Goal: Information Seeking & Learning: Find specific fact

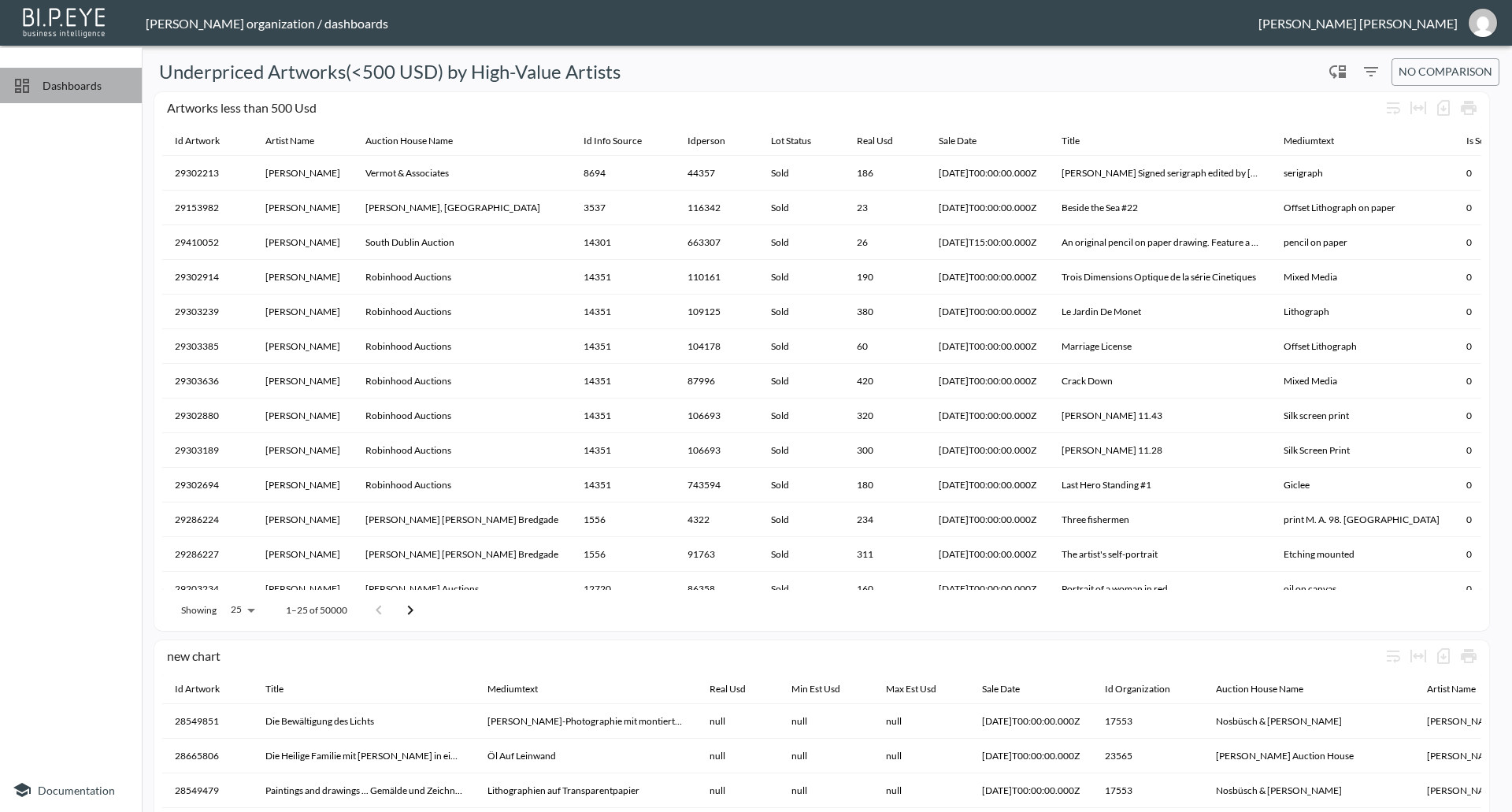
click at [68, 85] on span "Dashboards" at bounding box center [85, 85] width 86 height 17
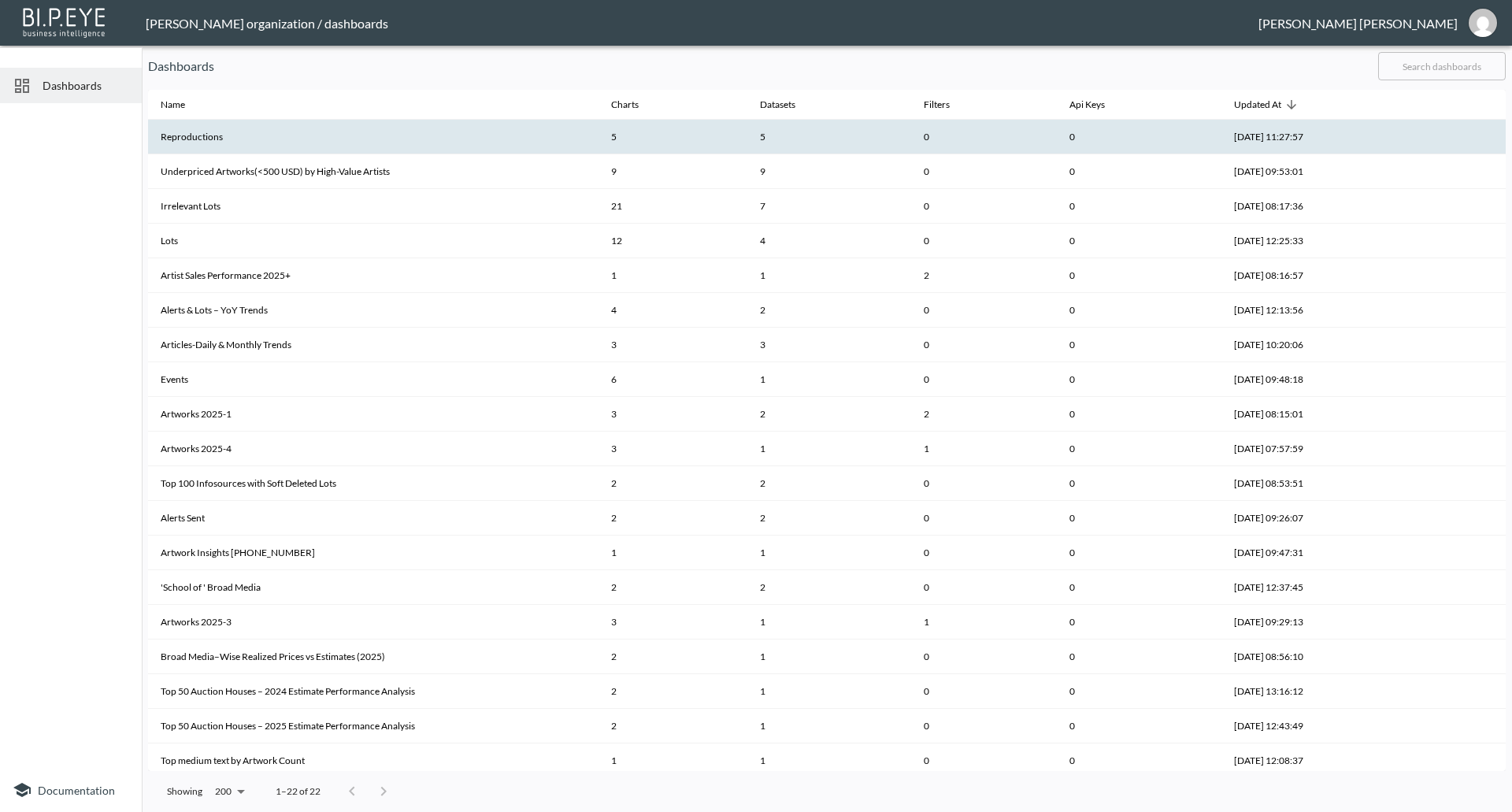
click at [192, 122] on th "Reproductions" at bounding box center [373, 137] width 450 height 35
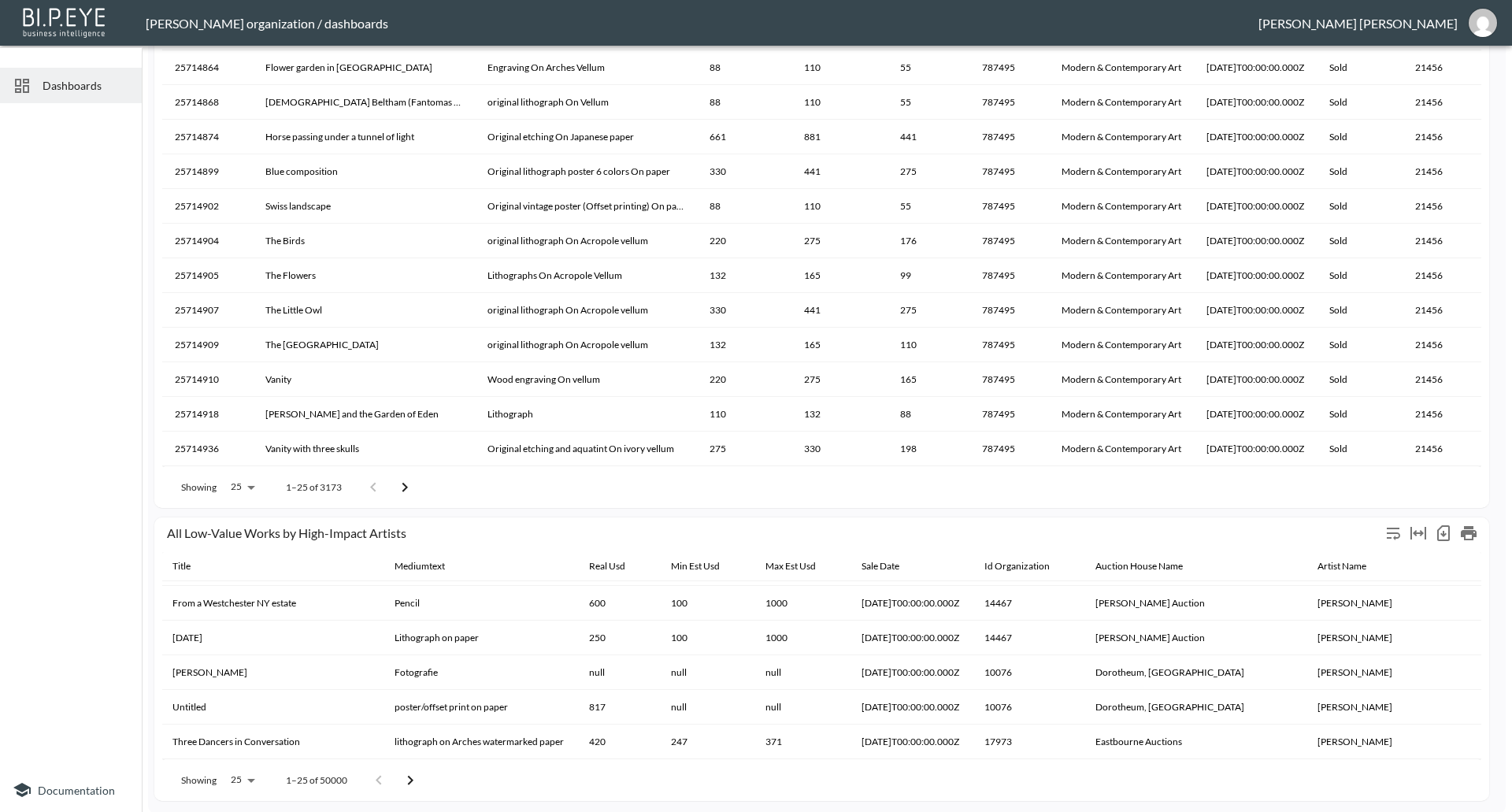
click at [1062, 531] on div "All Low-Value Works by High-Impact Artists" at bounding box center [774, 532] width 1214 height 15
drag, startPoint x: 25, startPoint y: 581, endPoint x: 73, endPoint y: 565, distance: 50.6
click at [25, 581] on div at bounding box center [70, 439] width 141 height 659
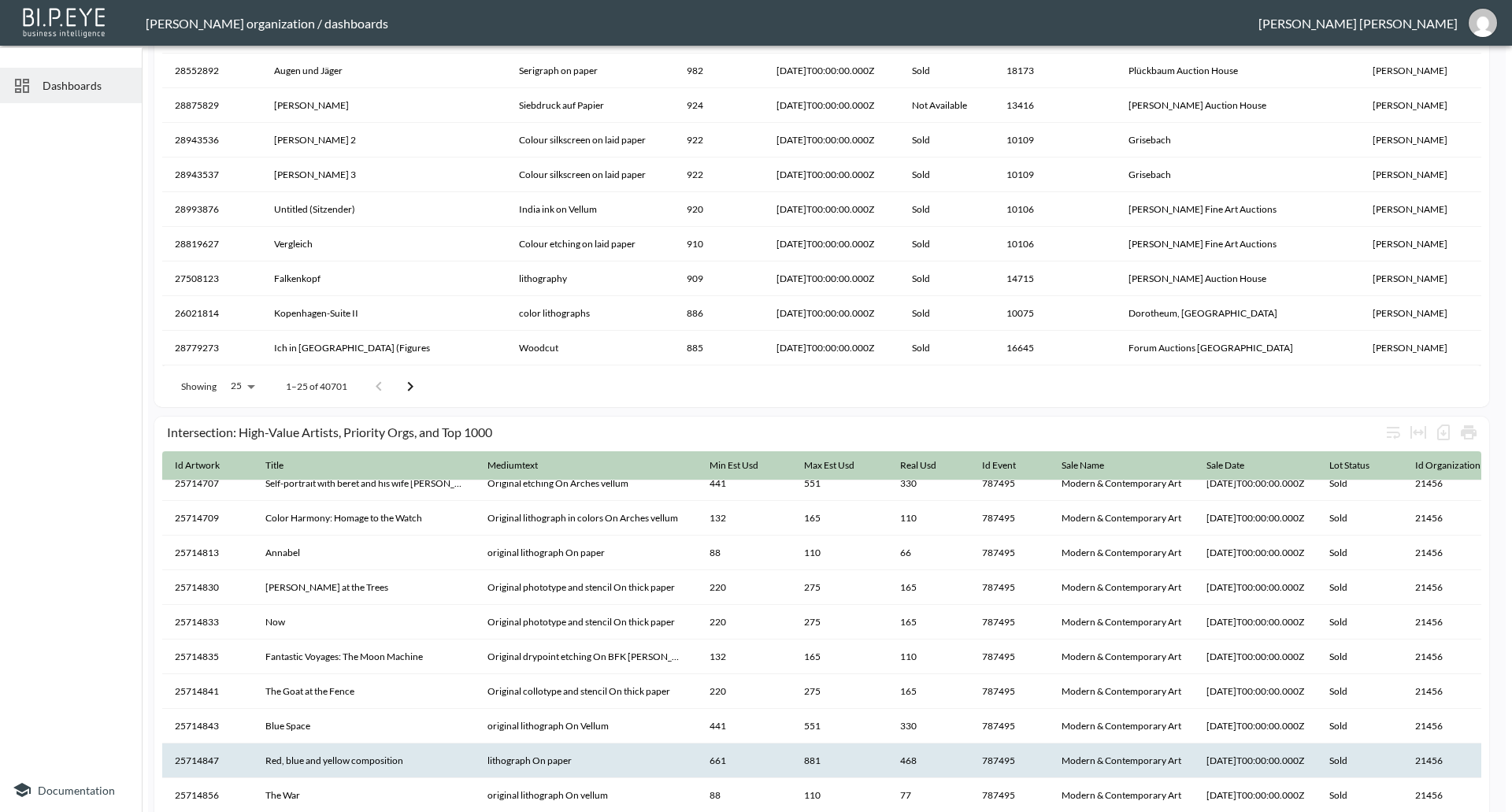
scroll to position [315, 0]
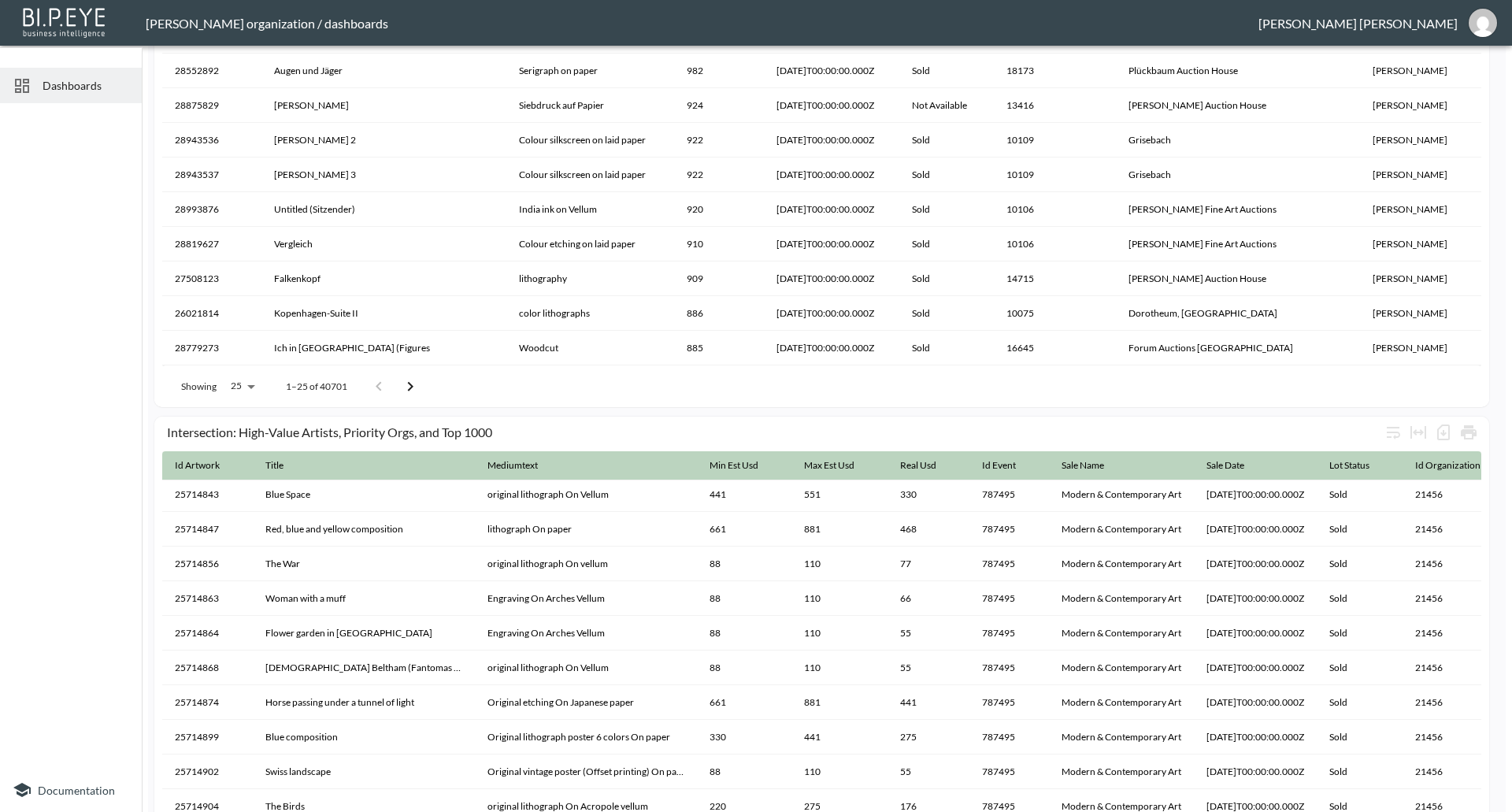
click at [61, 477] on div at bounding box center [70, 439] width 141 height 659
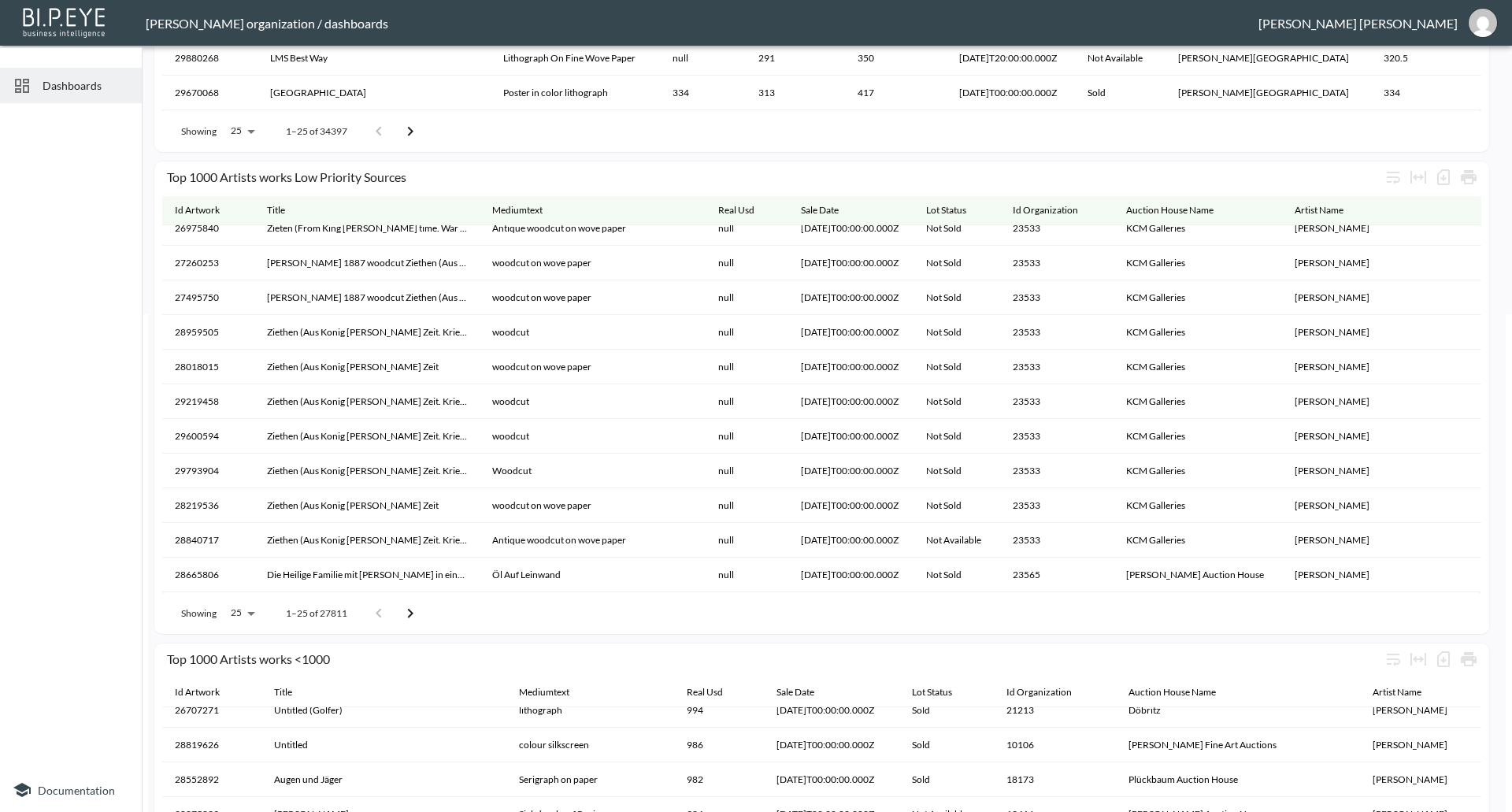
scroll to position [0, 0]
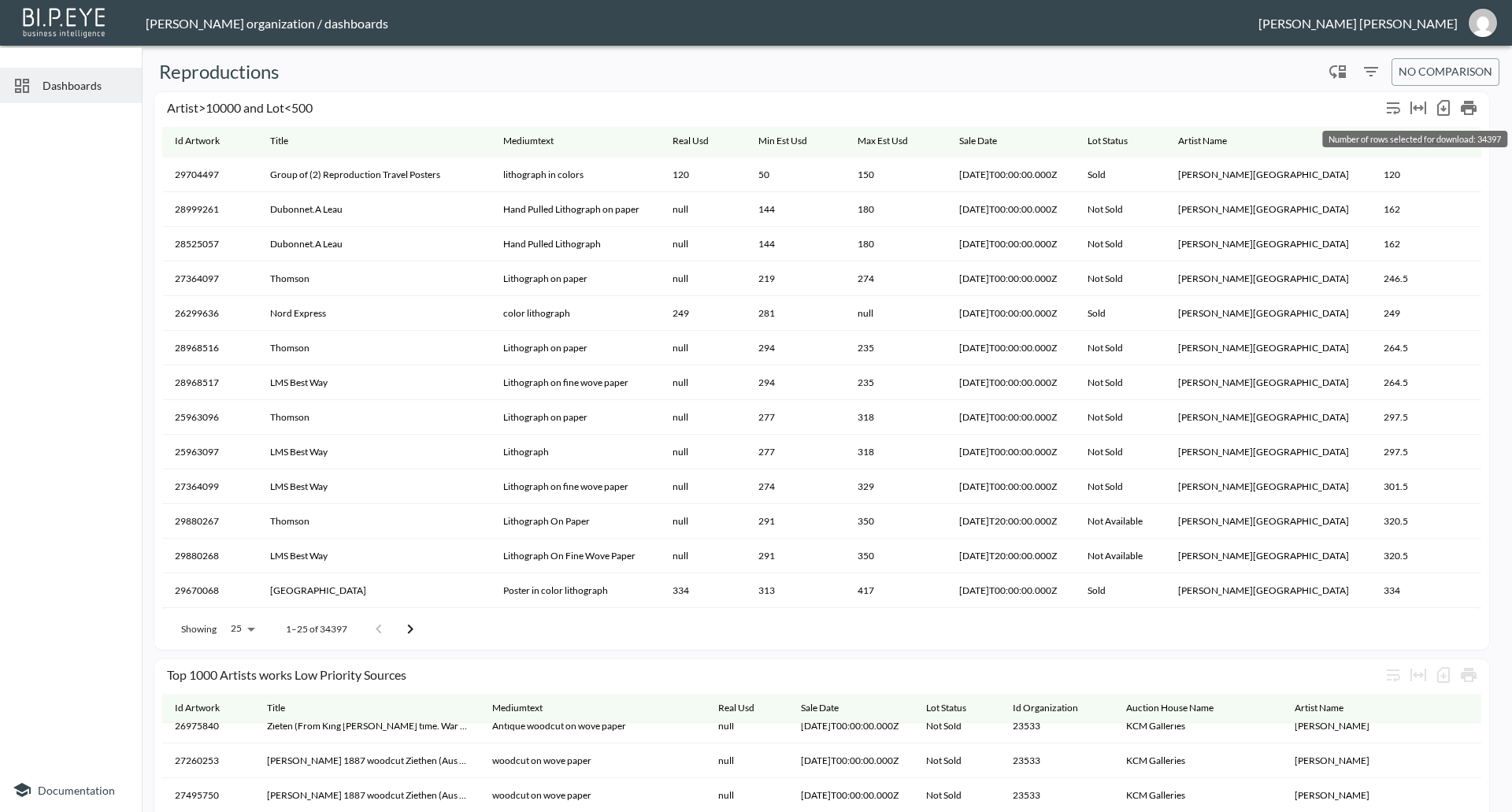
click at [1443, 109] on icon "Number of rows selected for download: 34397" at bounding box center [1443, 109] width 6 height 6
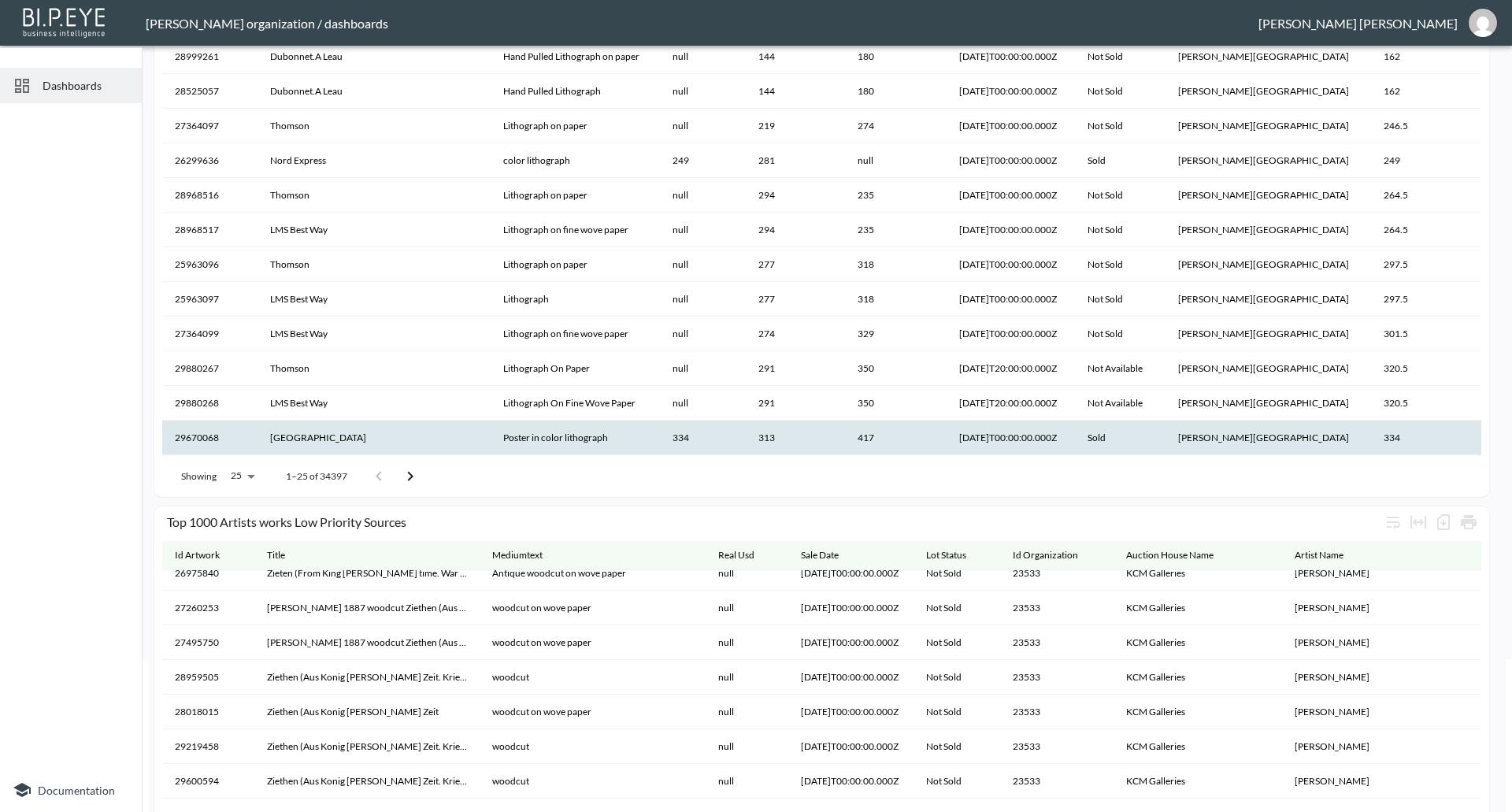
scroll to position [158, 0]
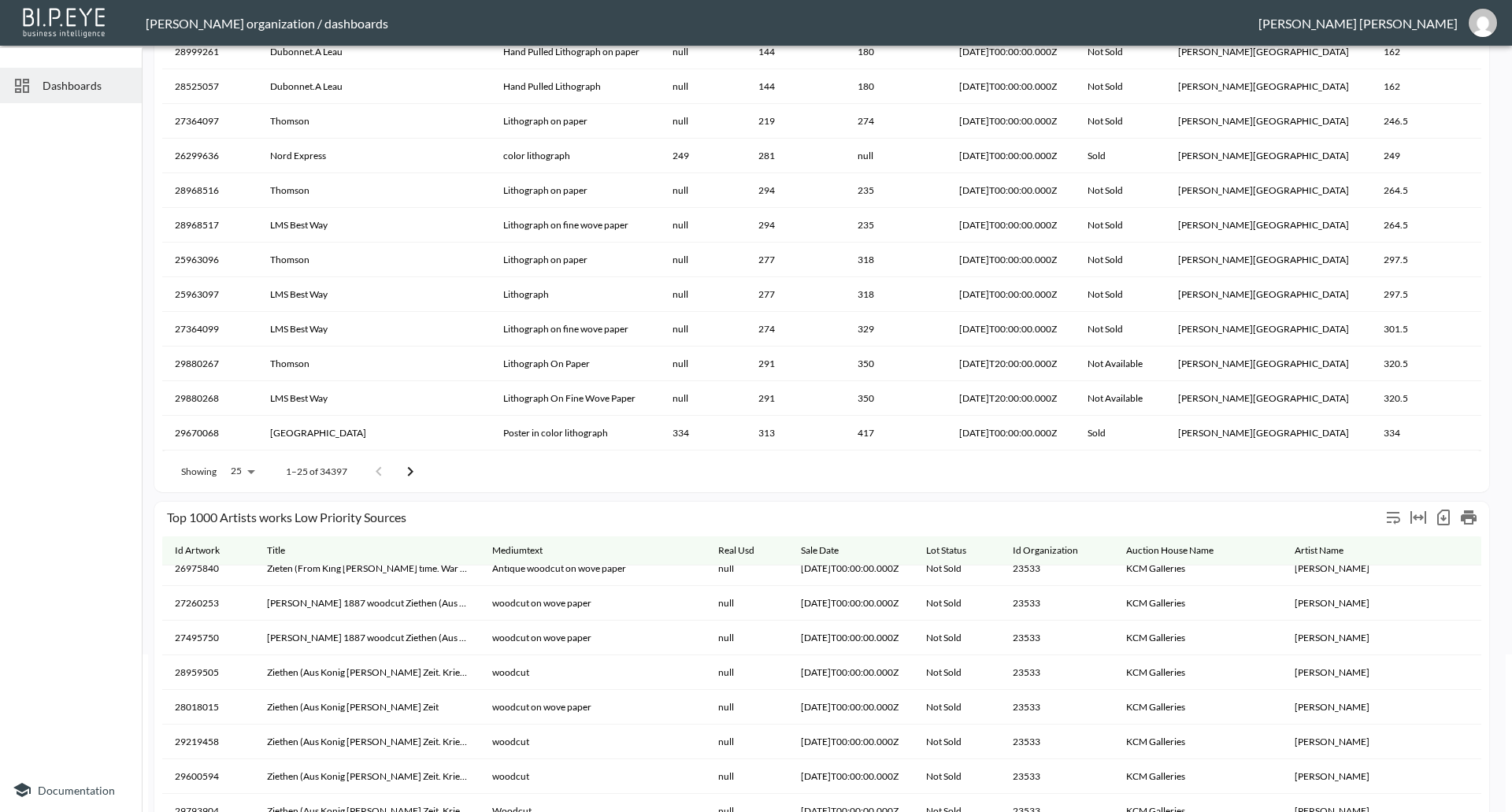
click at [783, 511] on div "Top 1000 Artists works Low Priority Sources" at bounding box center [774, 517] width 1214 height 15
click at [1444, 517] on icon "Number of rows selected for download: 27811" at bounding box center [1443, 517] width 19 height 19
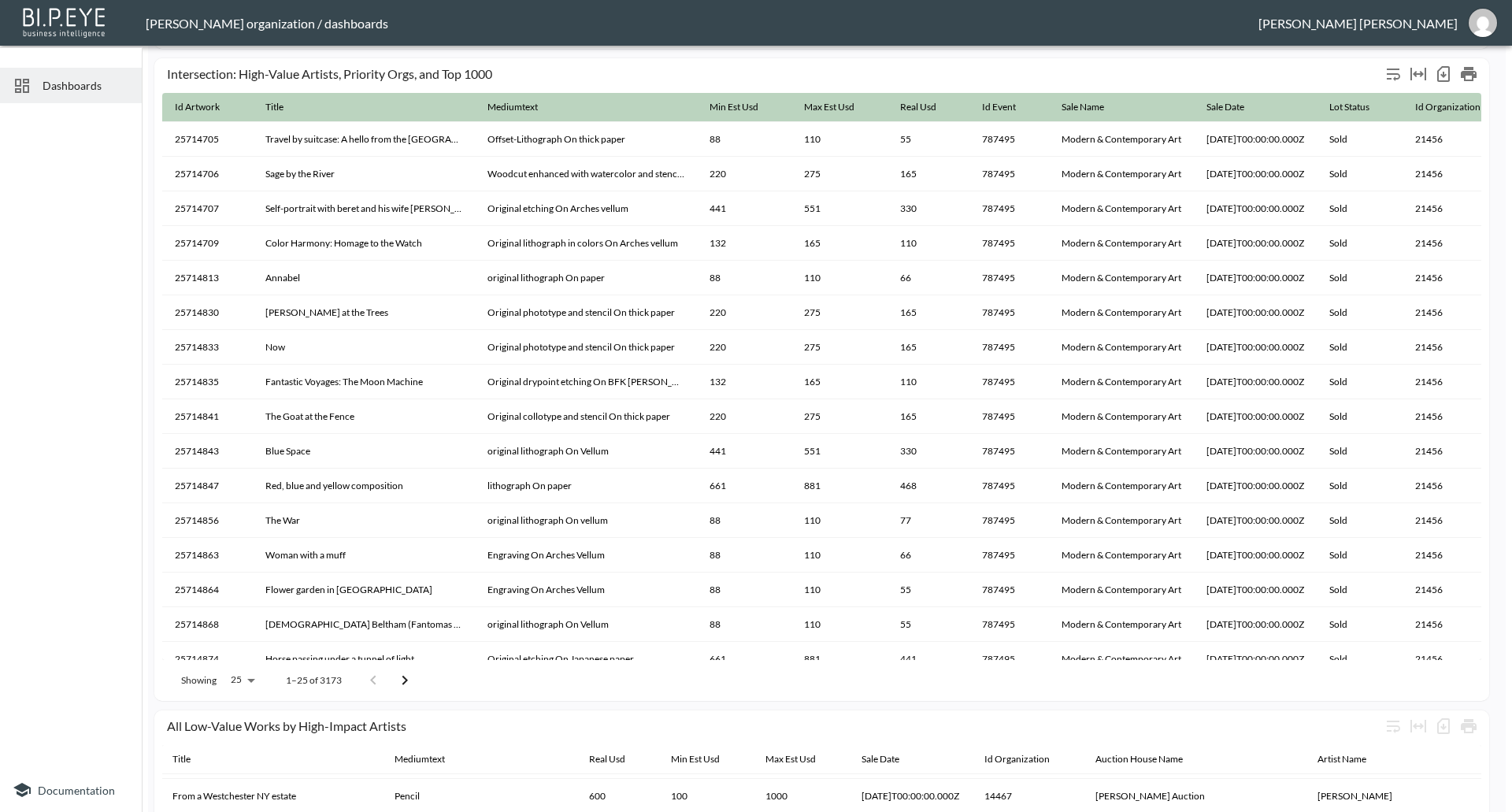
scroll to position [1758, 0]
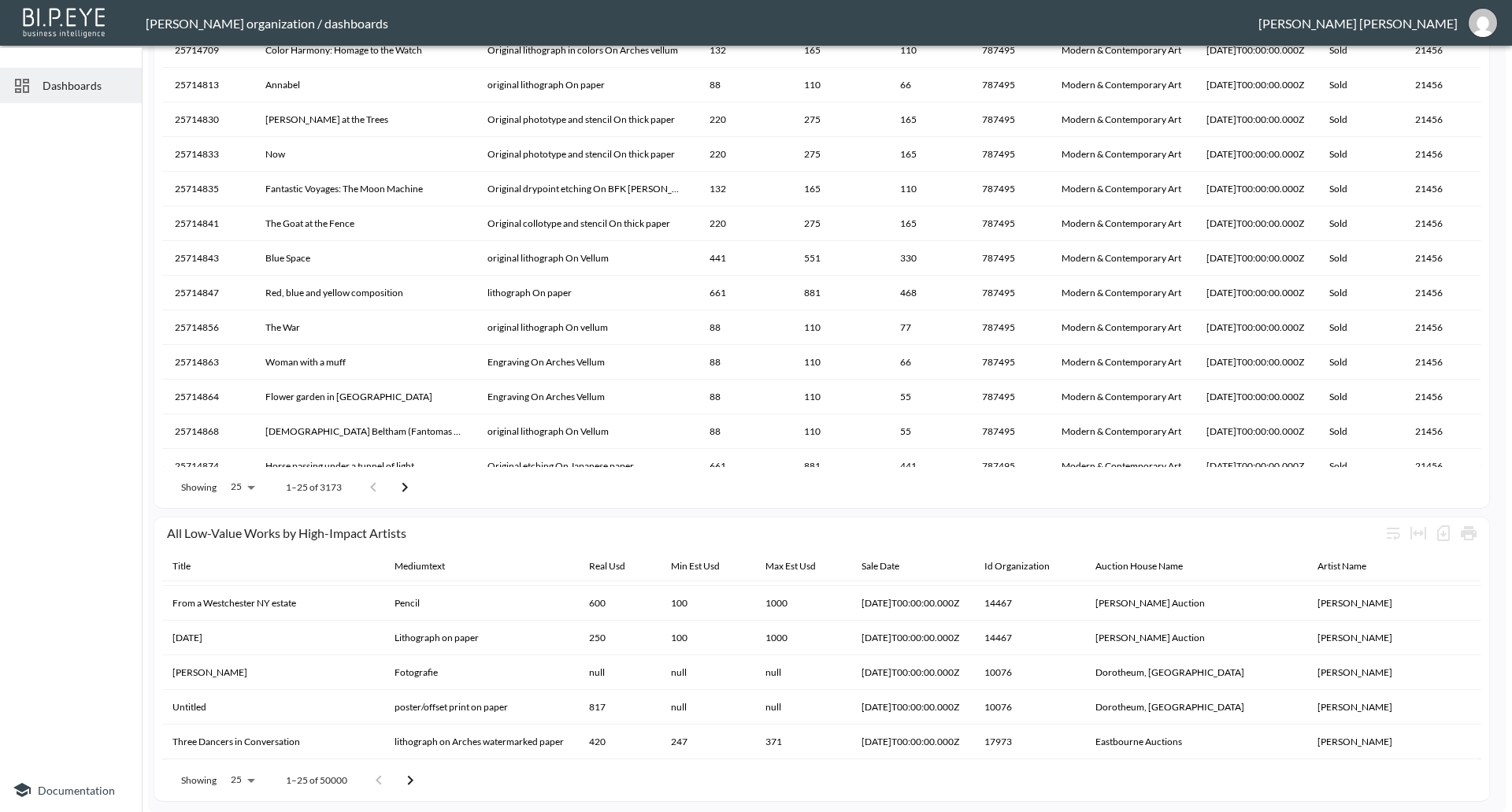
click at [90, 556] on div at bounding box center [70, 439] width 141 height 659
click at [68, 499] on div at bounding box center [70, 439] width 141 height 659
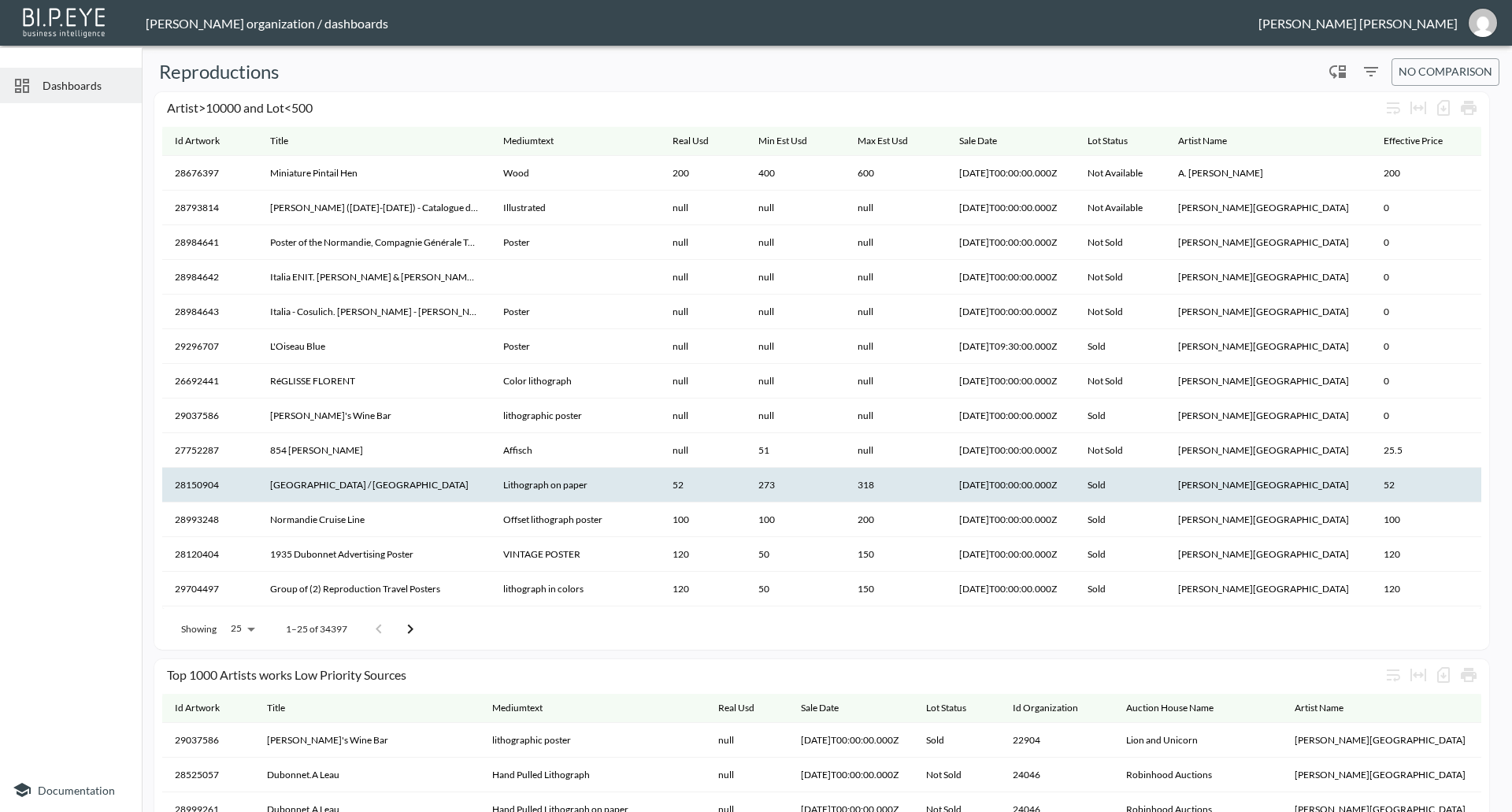
scroll to position [0, 0]
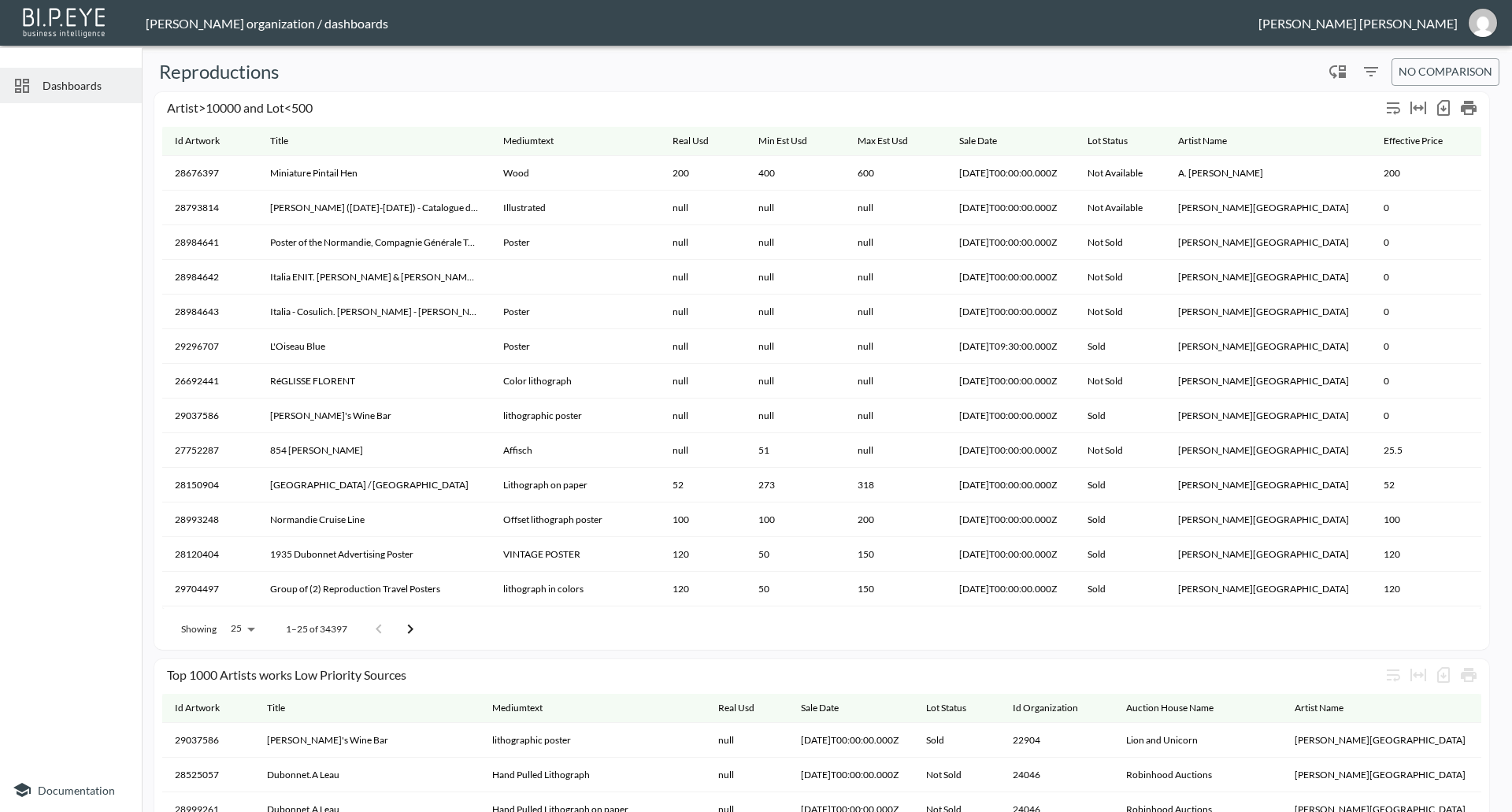
click at [182, 110] on div "Artist>10000 and Lot<500" at bounding box center [774, 107] width 1214 height 15
copy div "Artist>10000 and Lot<500"
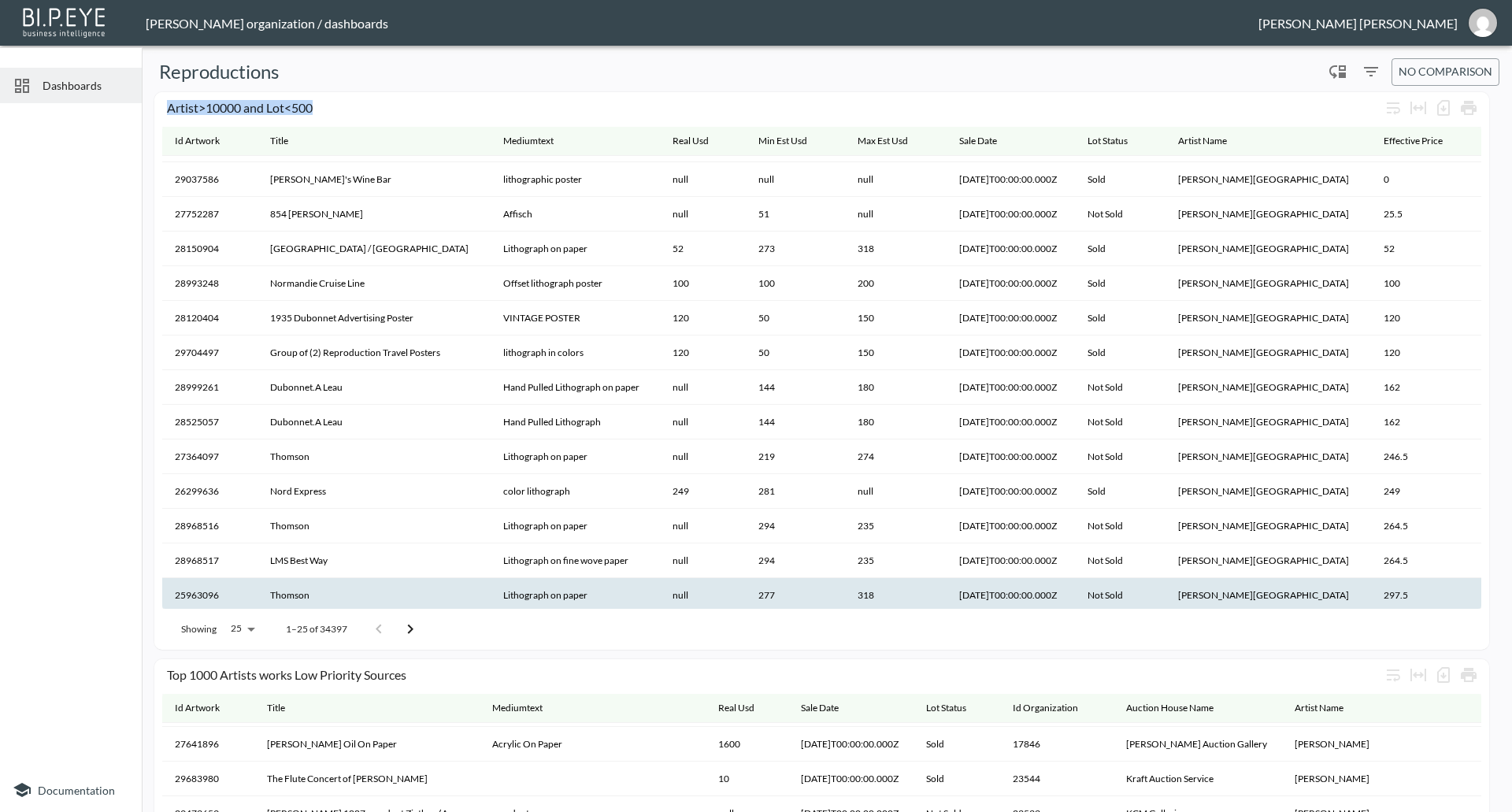
scroll to position [315, 0]
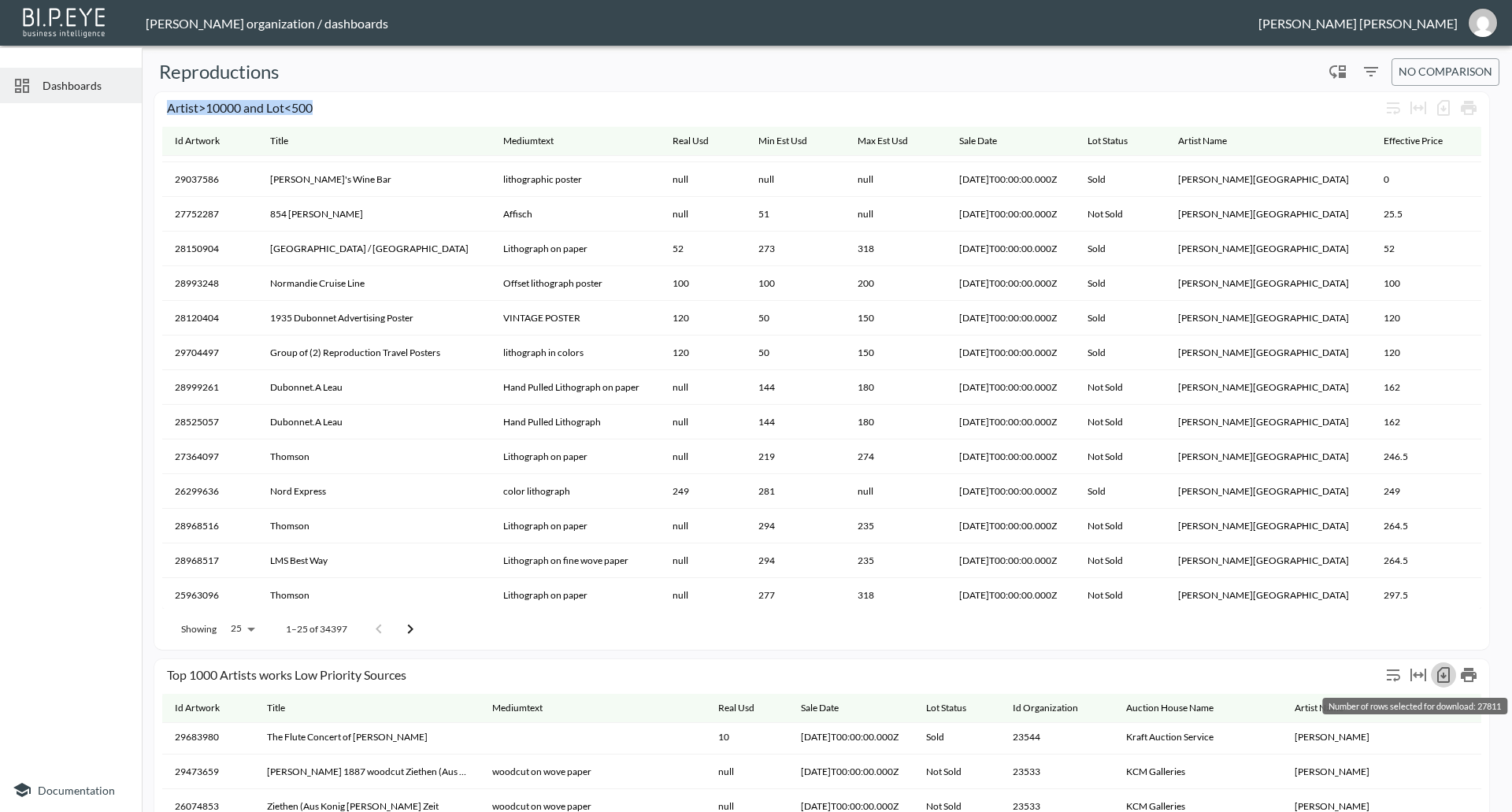
click at [1439, 678] on icon "Number of rows selected for download: 27811" at bounding box center [1443, 675] width 19 height 19
click at [263, 677] on div "Top 1000 Artists works Low Priority Sources" at bounding box center [774, 675] width 1214 height 15
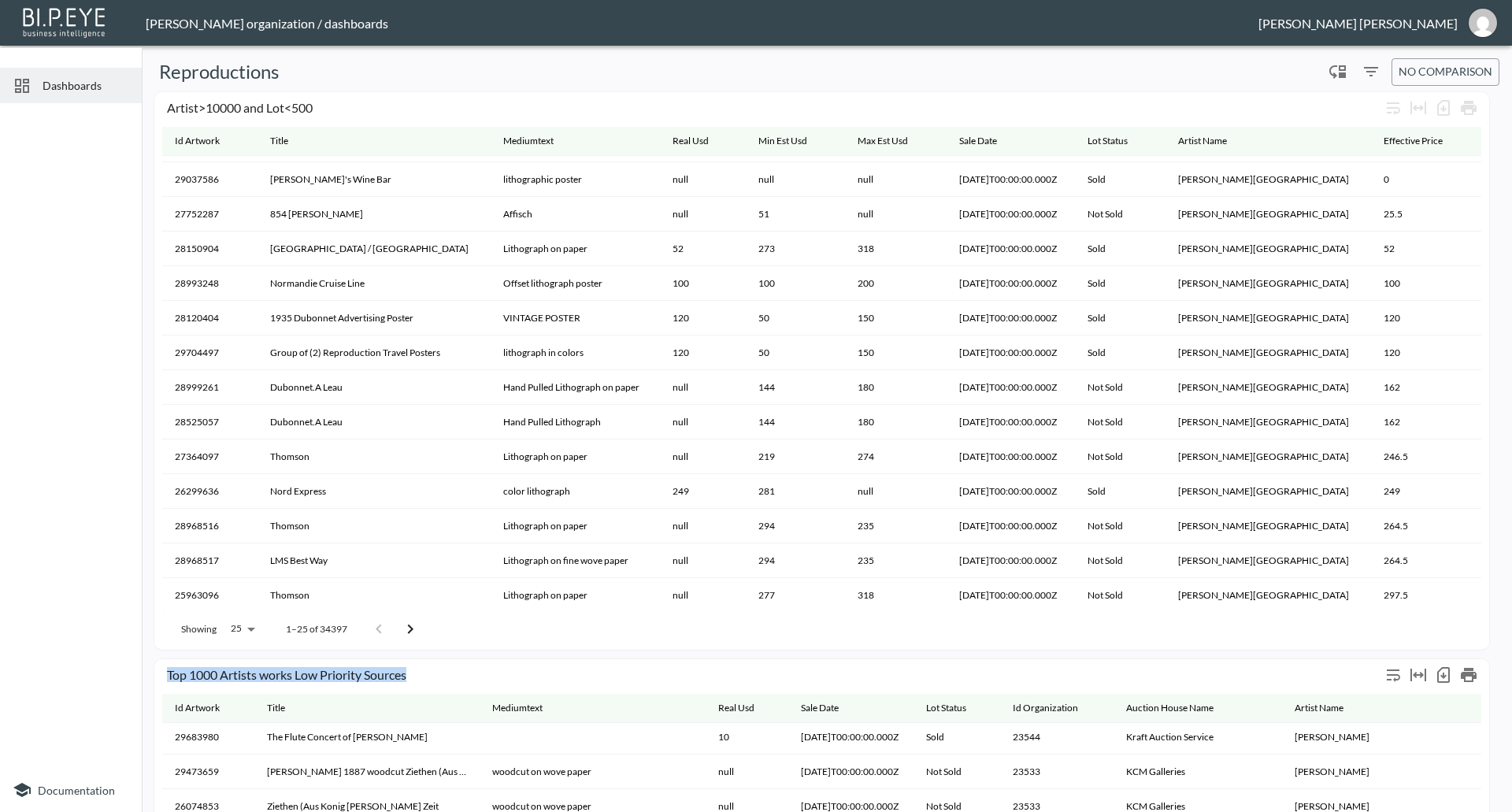
click at [263, 677] on div "Top 1000 Artists works Low Priority Sources" at bounding box center [774, 675] width 1214 height 15
copy div "Top 1000 Artists works Low Priority Sources"
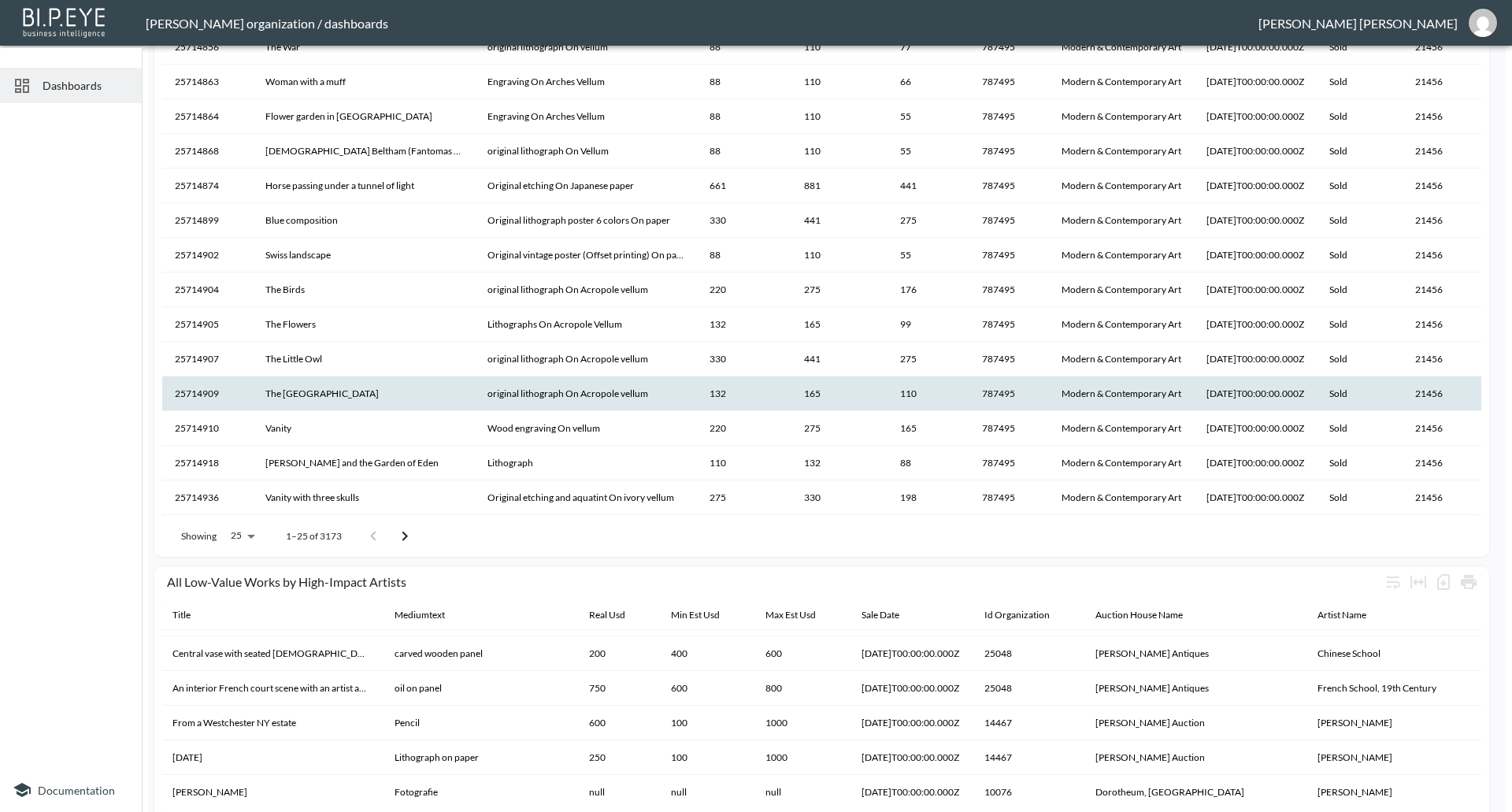
scroll to position [1522, 0]
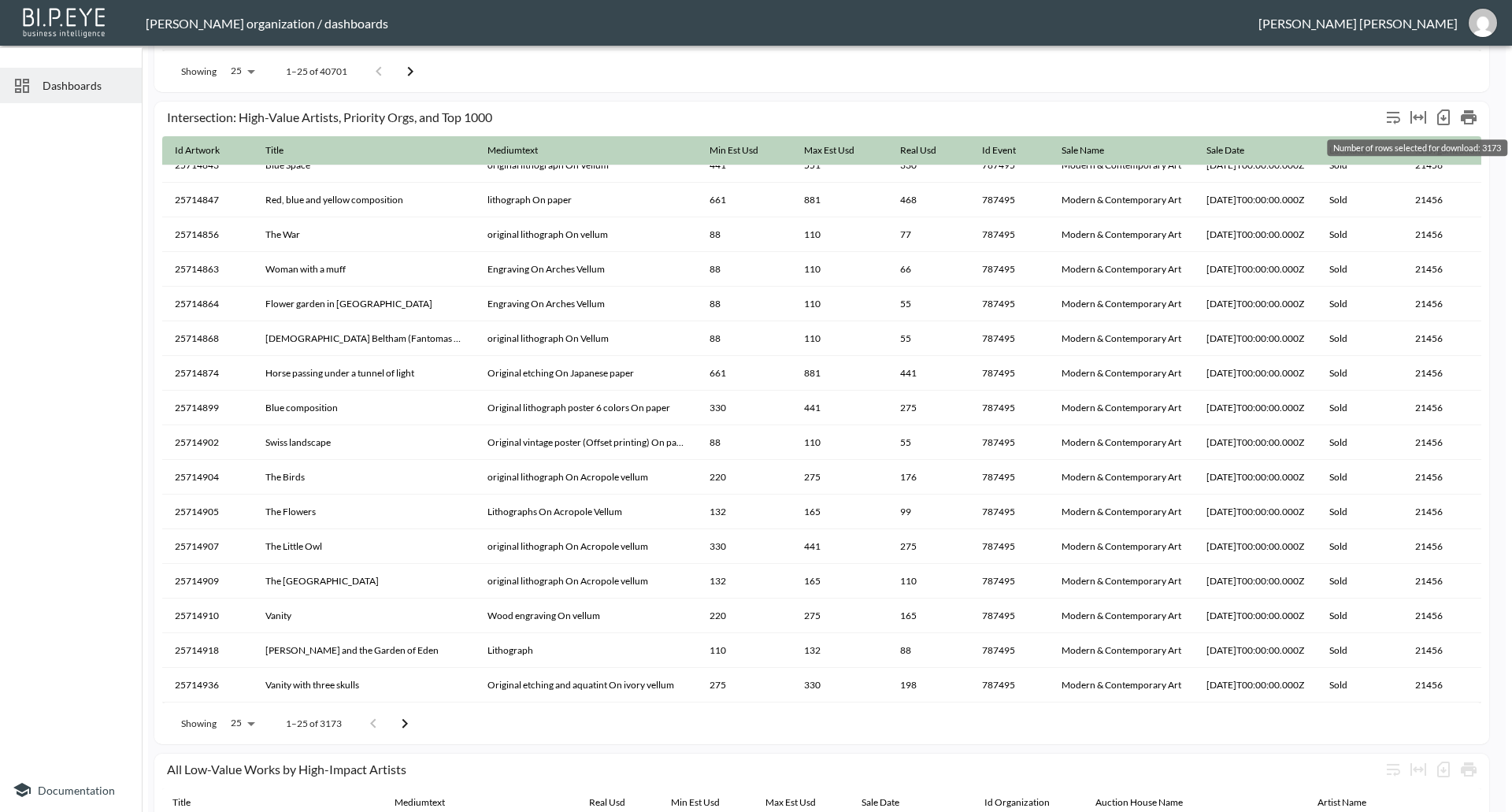
click at [1448, 117] on icon "Number of rows selected for download: 3173" at bounding box center [1443, 117] width 19 height 19
click at [319, 118] on div "Intersection: High-Value Artists, Priority Orgs, and Top 1000" at bounding box center [774, 117] width 1214 height 15
drag, startPoint x: 497, startPoint y: 116, endPoint x: 166, endPoint y: 118, distance: 331.0
click at [166, 118] on div "Intersection: High-Value Artists, Priority Orgs, and Top 1000" at bounding box center [821, 118] width 1319 height 35
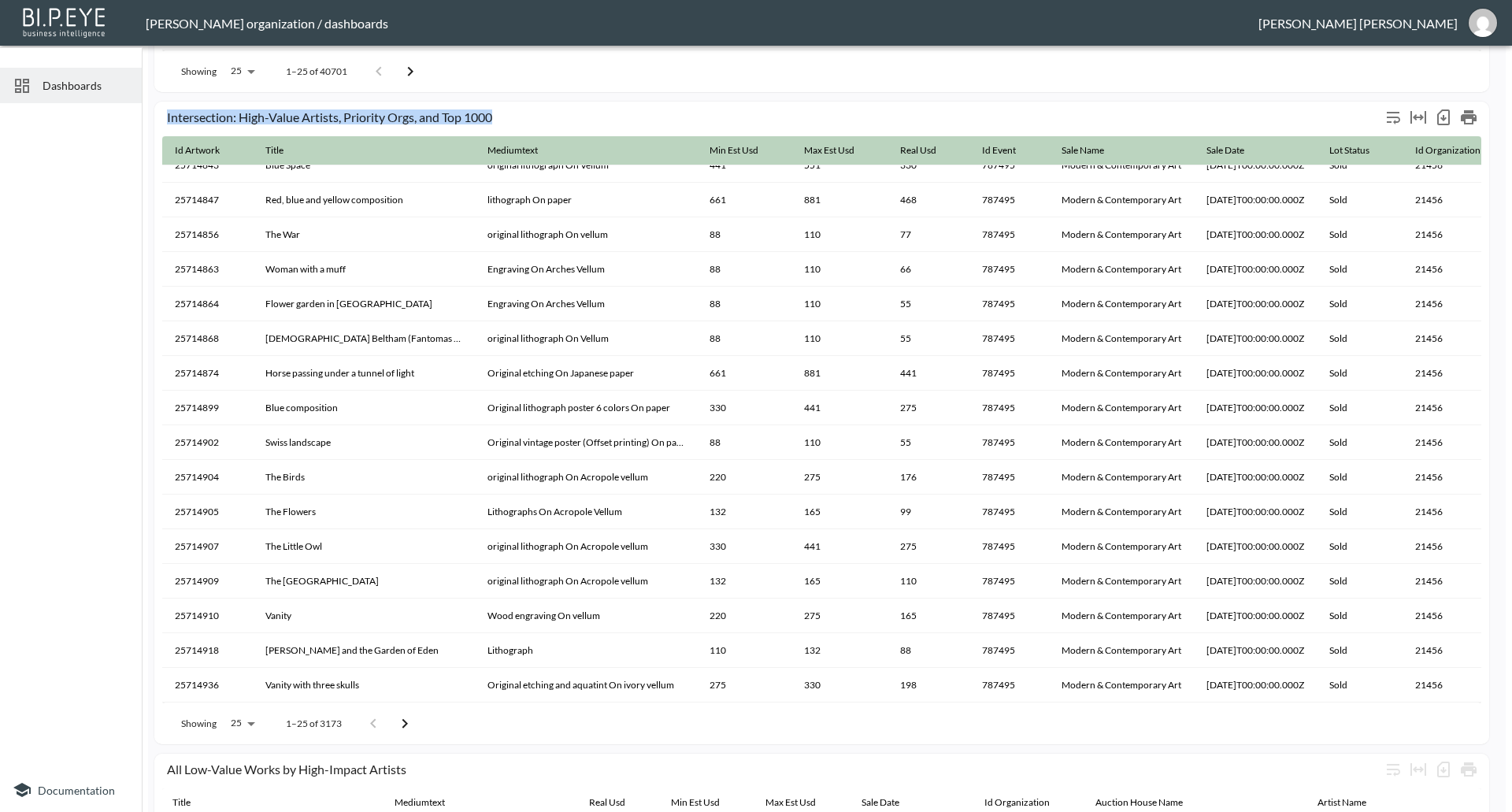
copy div "Intersection: High-Value Artists, Priority Orgs, and Top 1000"
